Goal: Transaction & Acquisition: Download file/media

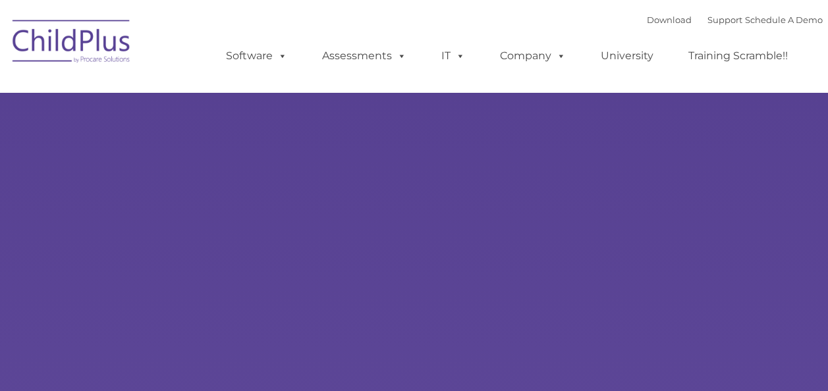
type input ""
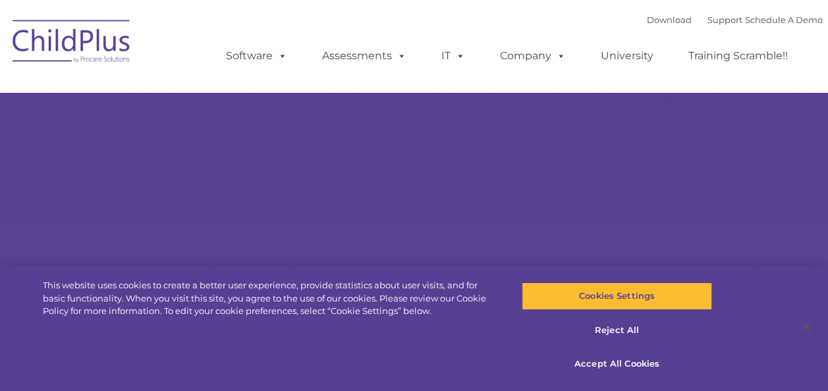
select select "MEDIUM"
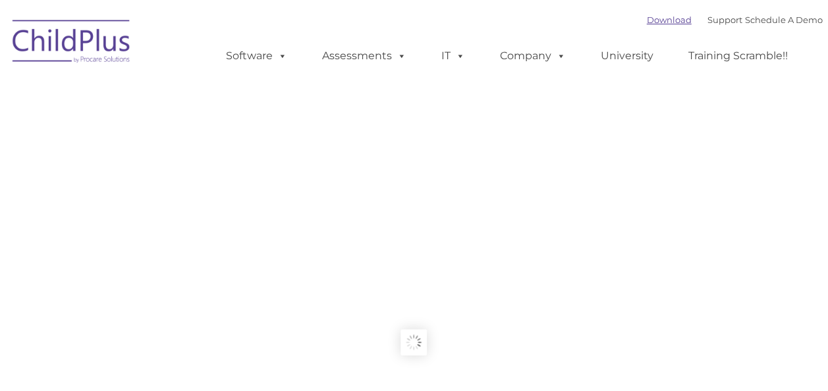
type input ""
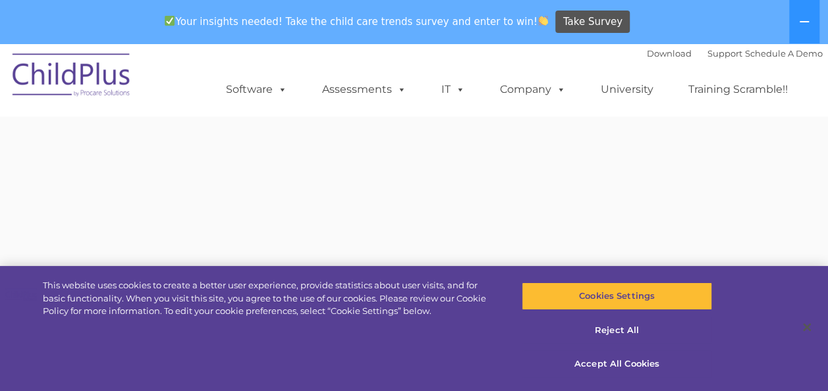
click at [657, 46] on div "Download Support | Schedule A Demo " at bounding box center [735, 53] width 176 height 20
click at [656, 57] on link "Download" at bounding box center [669, 53] width 45 height 11
